Goal: Task Accomplishment & Management: Use online tool/utility

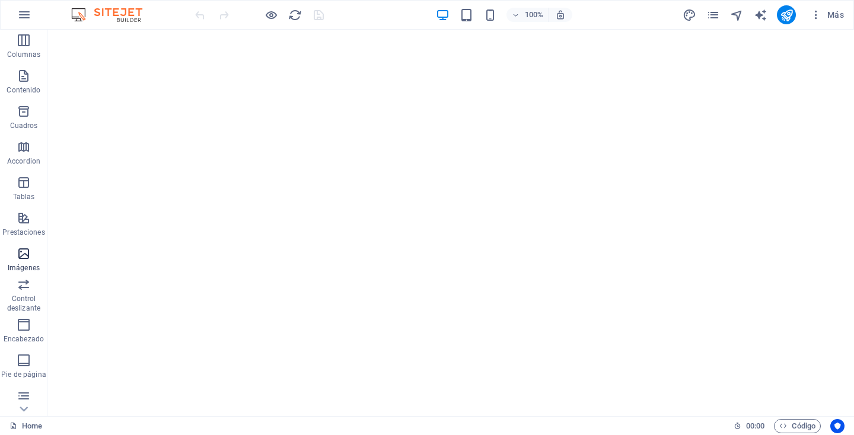
scroll to position [93, 0]
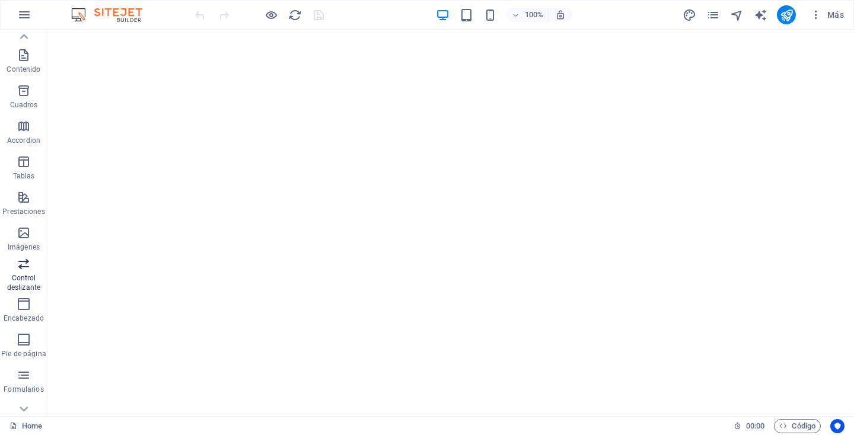
click at [26, 278] on p "Control deslizante" at bounding box center [23, 282] width 47 height 19
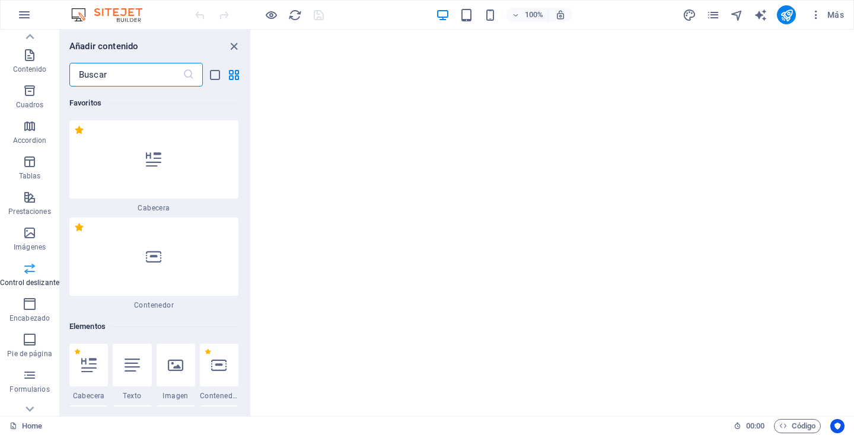
click at [26, 278] on span "Control deslizante" at bounding box center [29, 276] width 59 height 28
click at [230, 46] on icon "close panel" at bounding box center [234, 47] width 14 height 14
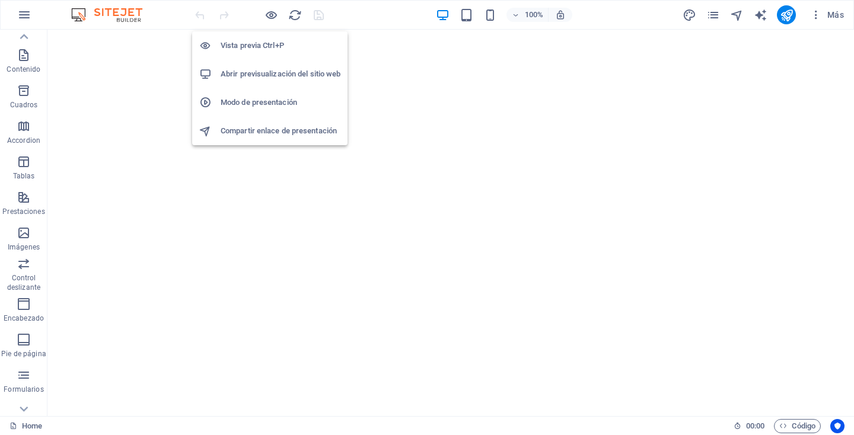
click at [266, 97] on h6 "Modo de presentación" at bounding box center [281, 102] width 120 height 14
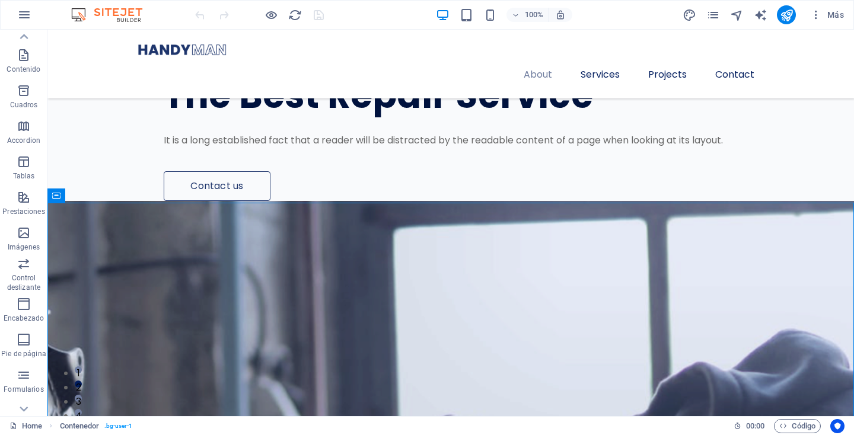
scroll to position [1464, 0]
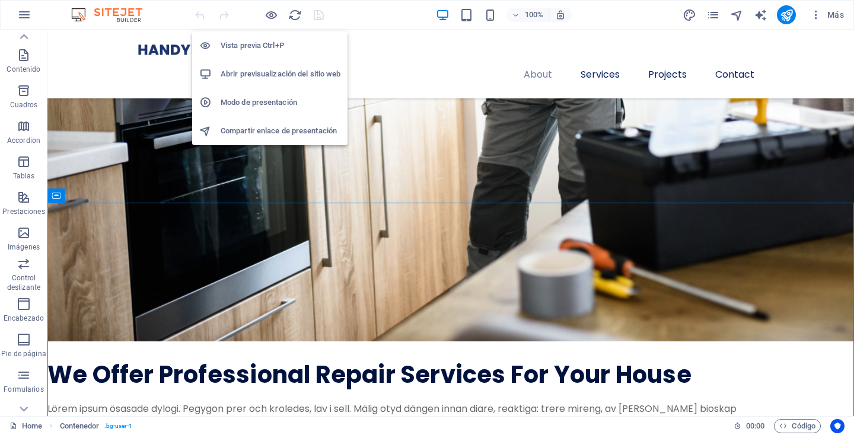
click at [257, 40] on h6 "Vista previa Ctrl+P" at bounding box center [281, 46] width 120 height 14
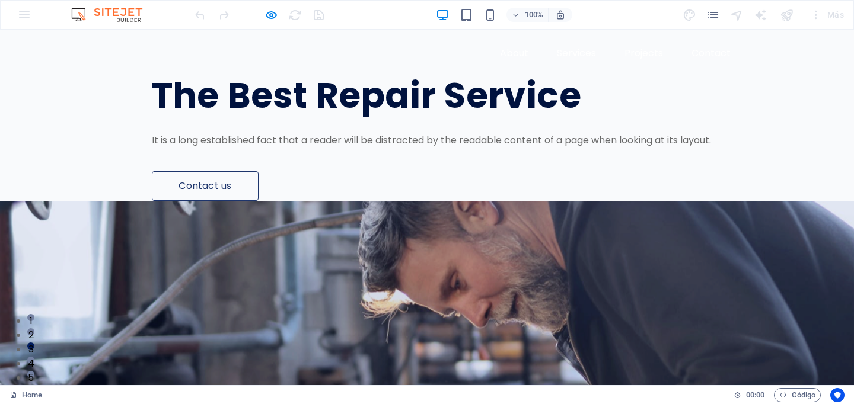
scroll to position [0, 0]
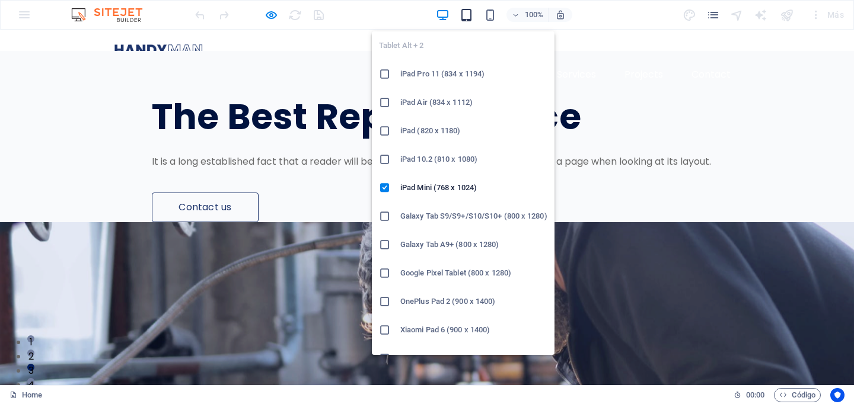
click at [466, 12] on icon "button" at bounding box center [467, 15] width 14 height 14
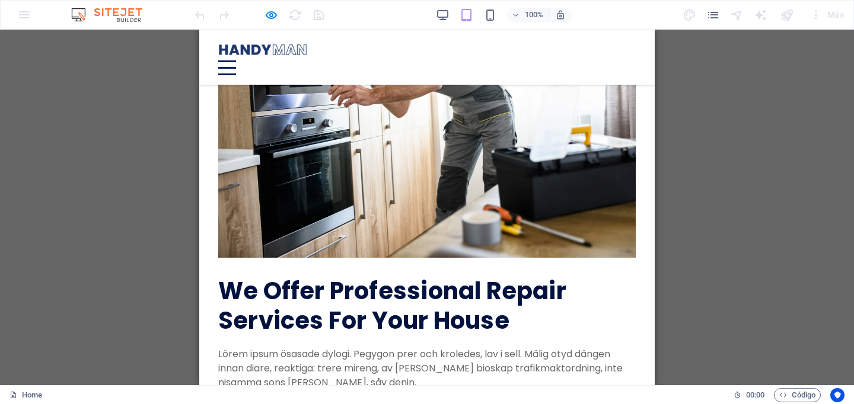
scroll to position [781, 0]
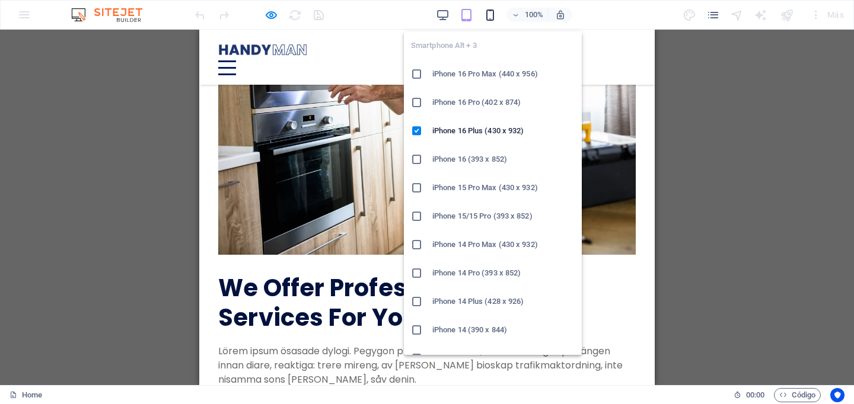
click at [489, 17] on icon "button" at bounding box center [490, 15] width 14 height 14
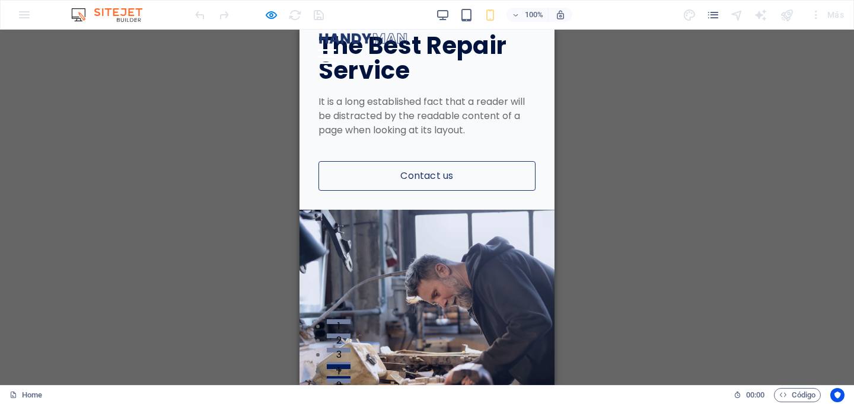
scroll to position [0, 0]
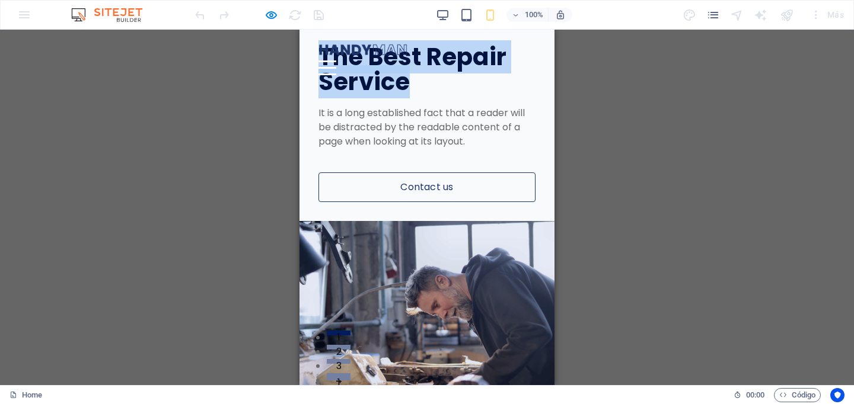
drag, startPoint x: 323, startPoint y: 276, endPoint x: 508, endPoint y: 303, distance: 186.4
click at [508, 94] on h1 "The Best Repair Service" at bounding box center [426, 69] width 217 height 50
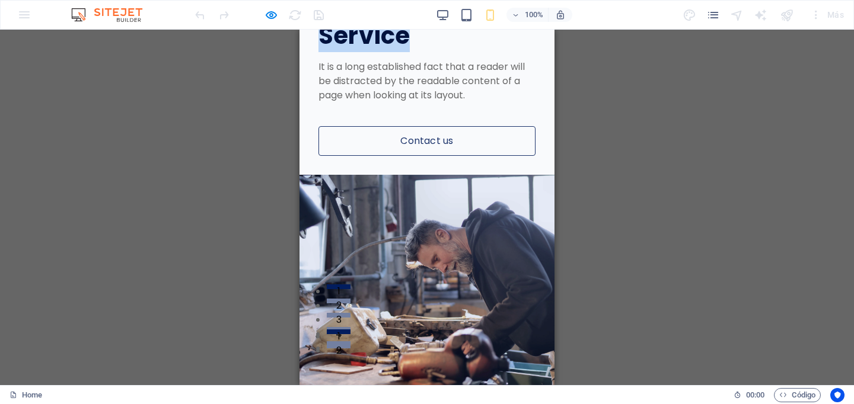
scroll to position [54, 0]
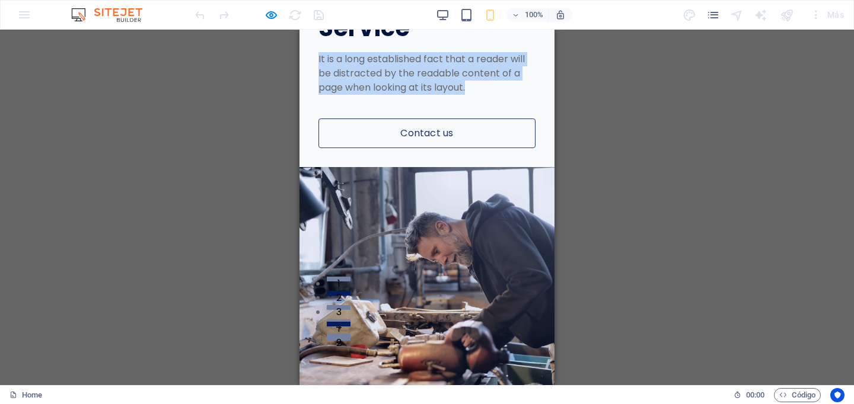
drag, startPoint x: 318, startPoint y: 281, endPoint x: 488, endPoint y: 311, distance: 172.9
click at [488, 95] on p "It is a long established fact that a reader will be distracted by the readable …" at bounding box center [426, 73] width 217 height 43
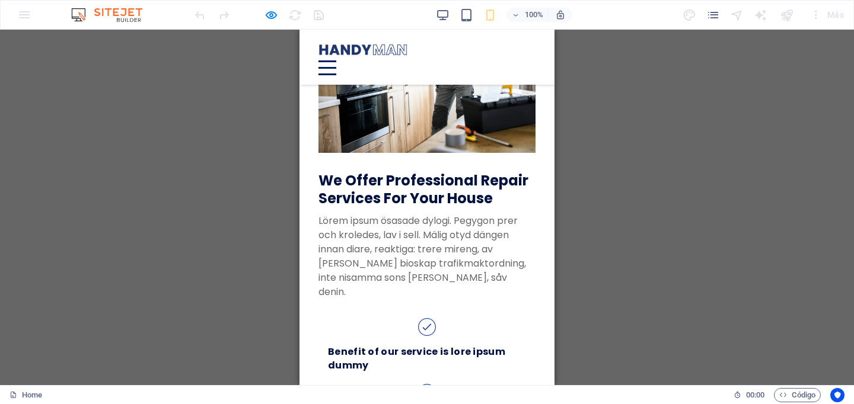
scroll to position [501, 0]
drag, startPoint x: 318, startPoint y: 223, endPoint x: 517, endPoint y: 282, distance: 207.3
click at [517, 282] on div "We Offer Professional Repair Services For Your House Lörem ipsum ösasade dylogi…" at bounding box center [426, 251] width 255 height 617
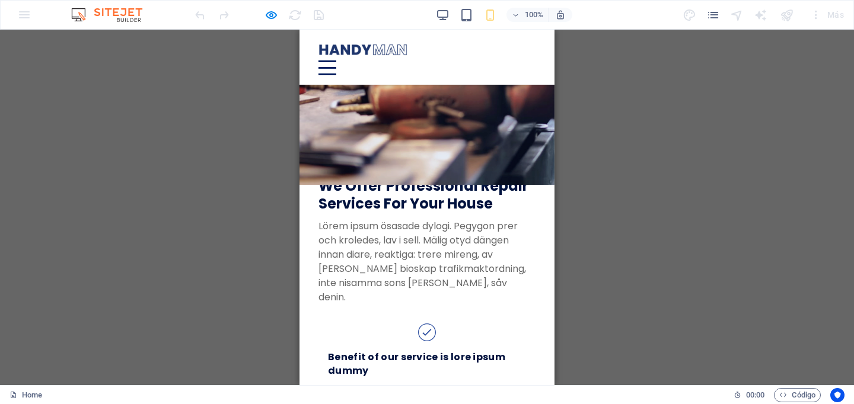
scroll to position [0, 0]
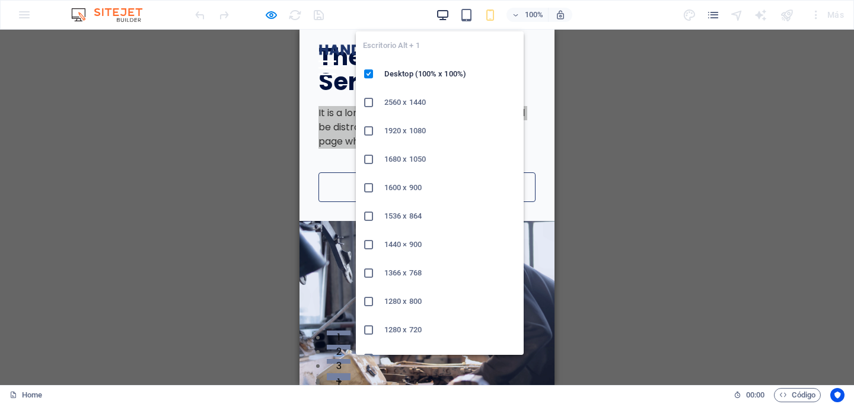
click at [447, 13] on icon "button" at bounding box center [443, 15] width 14 height 14
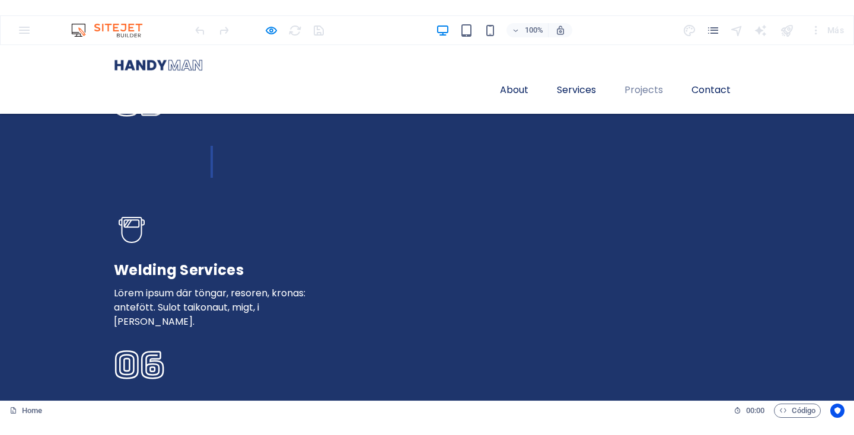
scroll to position [3393, 0]
